Goal: Information Seeking & Learning: Learn about a topic

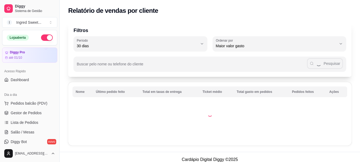
select select "30"
select select "HIGHEST_TOTAL_SPENT_WITH_ORDERS"
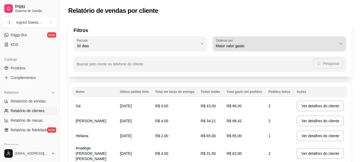
click at [341, 47] on button "Ordenar por Maior valor gasto" at bounding box center [279, 43] width 134 height 15
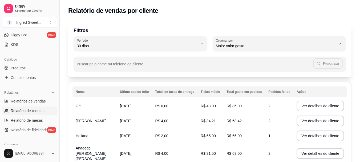
click at [267, 63] on li "Maior número de pedidos" at bounding box center [279, 59] width 124 height 8
type input "HIGHEST_ORDER_COUNT"
select select "HIGHEST_ORDER_COUNT"
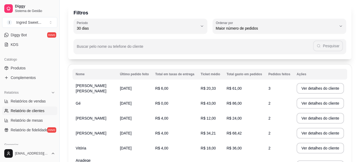
scroll to position [27, 0]
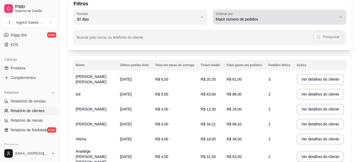
click at [235, 21] on span "Maior número de pedidos" at bounding box center [276, 19] width 121 height 5
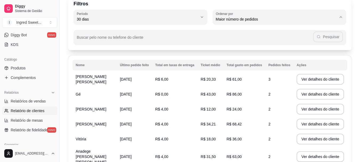
click at [237, 59] on span "Último pedido feito" at bounding box center [276, 57] width 115 height 5
type input "LAST_ORDER_MADE_AT"
select select "LAST_ORDER_MADE_AT"
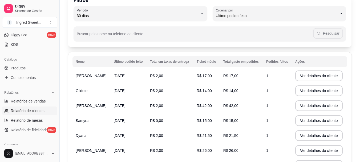
scroll to position [0, 0]
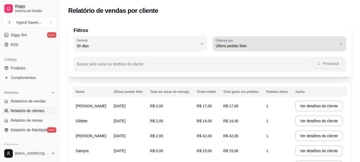
click at [239, 42] on div "Último pedido feito" at bounding box center [276, 43] width 121 height 11
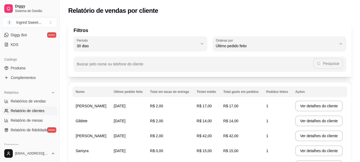
click at [252, 61] on span "Maior número de pedidos" at bounding box center [276, 58] width 115 height 5
type input "HIGHEST_ORDER_COUNT"
select select "HIGHEST_ORDER_COUNT"
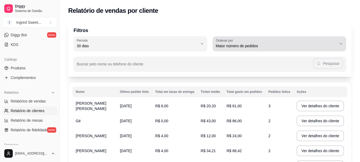
click at [248, 47] on span "Maior número de pedidos" at bounding box center [276, 45] width 121 height 5
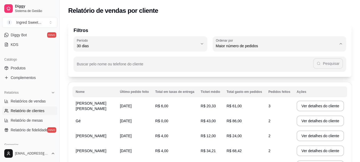
click at [243, 77] on span "Maior valor gasto" at bounding box center [276, 75] width 115 height 5
type input "HIGHEST_TOTAL_SPENT_WITH_ORDERS"
select select "HIGHEST_TOTAL_SPENT_WITH_ORDERS"
